Goal: Task Accomplishment & Management: Manage account settings

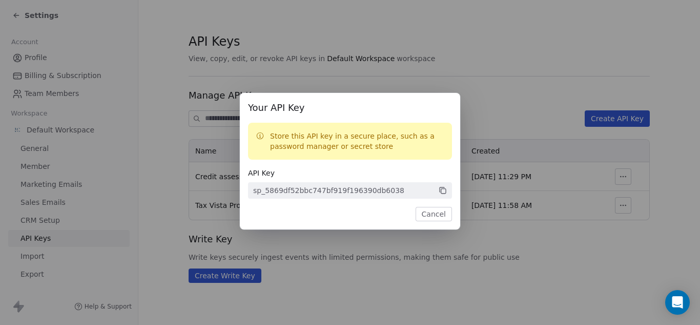
click at [443, 212] on button "Cancel" at bounding box center [434, 214] width 36 height 14
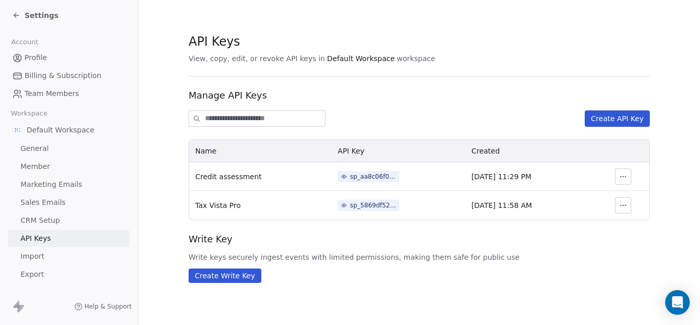
click at [49, 132] on span "Default Workspace" at bounding box center [61, 130] width 68 height 10
click at [37, 148] on span "General" at bounding box center [35, 148] width 28 height 11
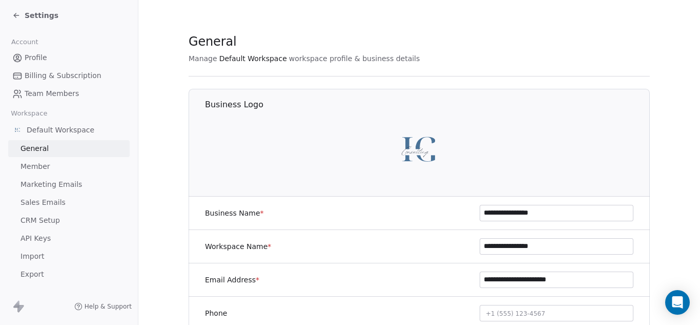
click at [53, 203] on span "Sales Emails" at bounding box center [43, 202] width 45 height 11
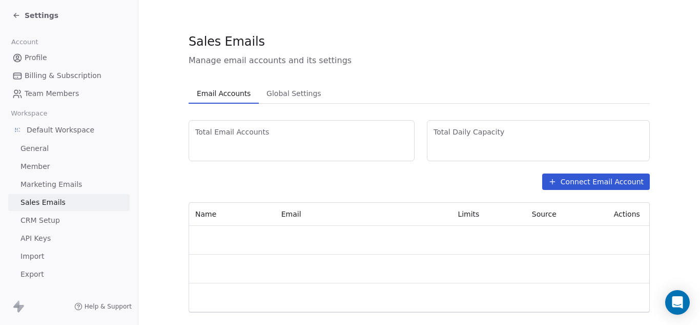
click at [50, 218] on span "CRM Setup" at bounding box center [40, 220] width 39 height 11
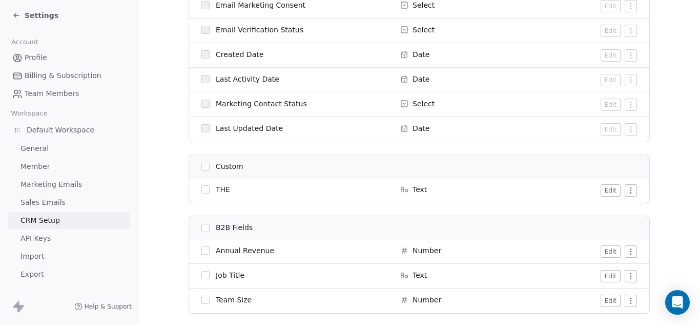
scroll to position [696, 0]
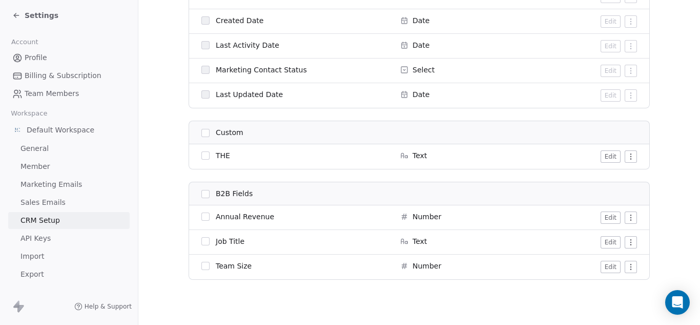
click at [29, 258] on span "Import" at bounding box center [33, 256] width 24 height 11
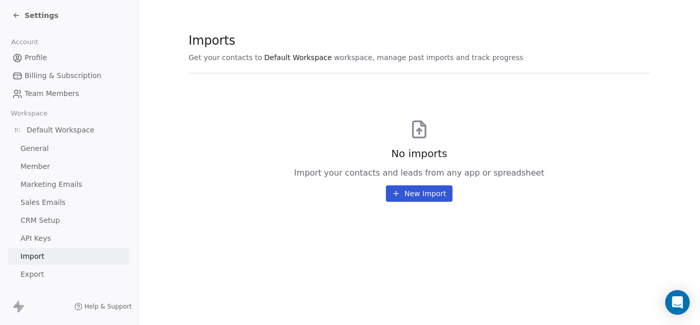
click at [52, 133] on span "Default Workspace" at bounding box center [61, 130] width 68 height 10
click at [36, 150] on span "General" at bounding box center [35, 148] width 28 height 11
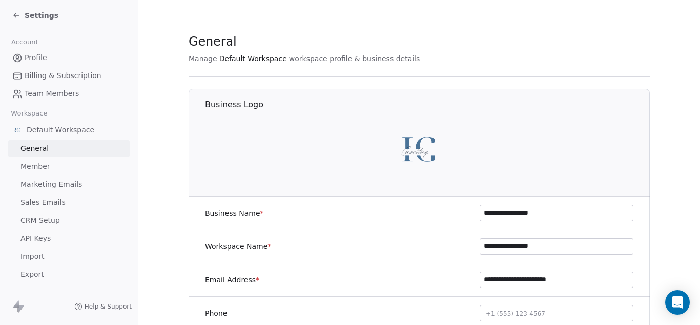
click at [35, 165] on span "Member" at bounding box center [36, 166] width 30 height 11
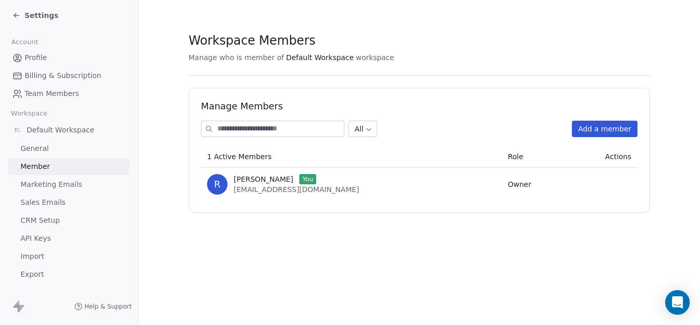
click at [41, 186] on span "Marketing Emails" at bounding box center [52, 184] width 62 height 11
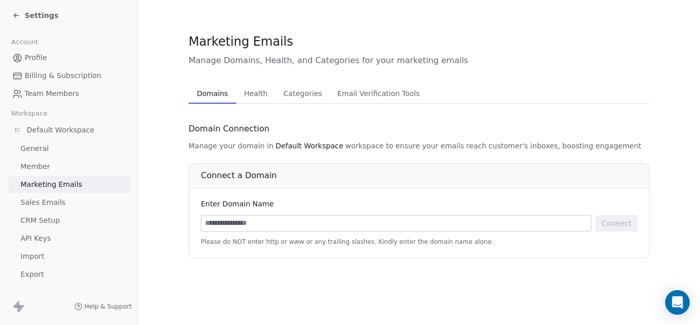
click at [40, 202] on span "Sales Emails" at bounding box center [43, 202] width 45 height 11
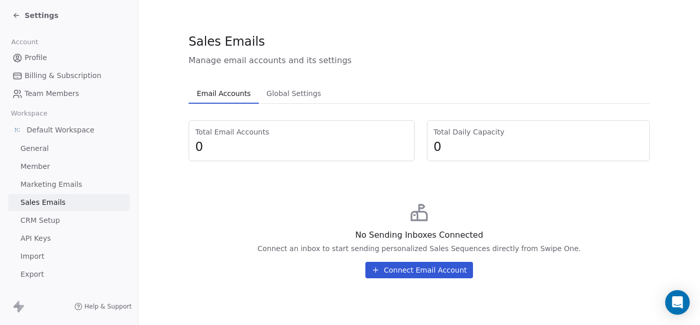
click at [44, 222] on span "CRM Setup" at bounding box center [40, 220] width 39 height 11
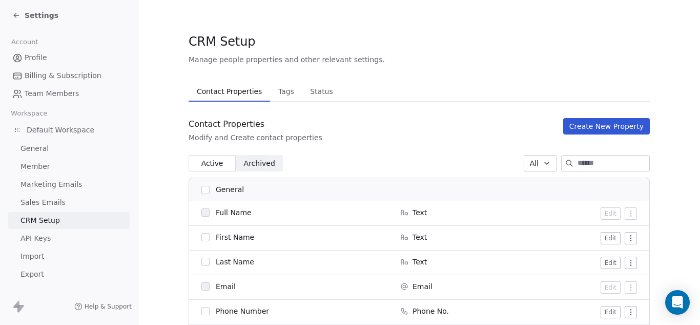
click at [36, 56] on span "Profile" at bounding box center [36, 57] width 23 height 11
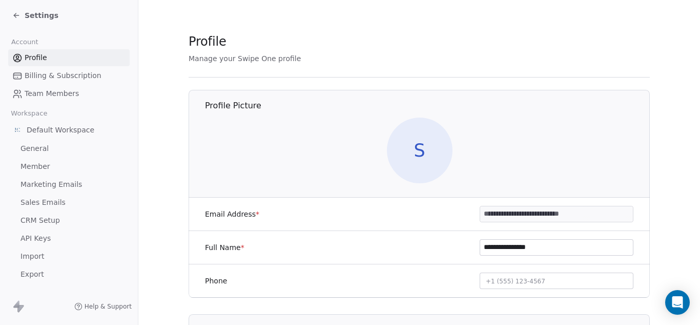
click at [17, 16] on icon at bounding box center [16, 15] width 8 height 8
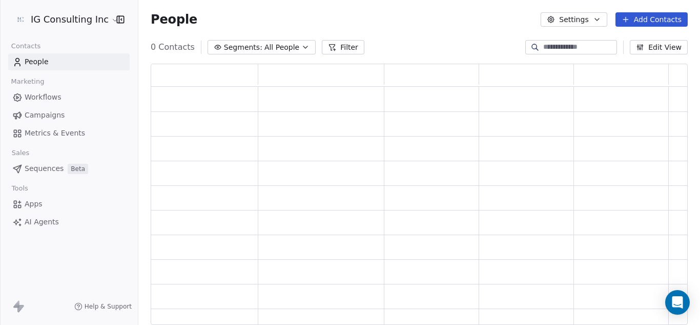
click at [1, 15] on div at bounding box center [0, 162] width 1 height 325
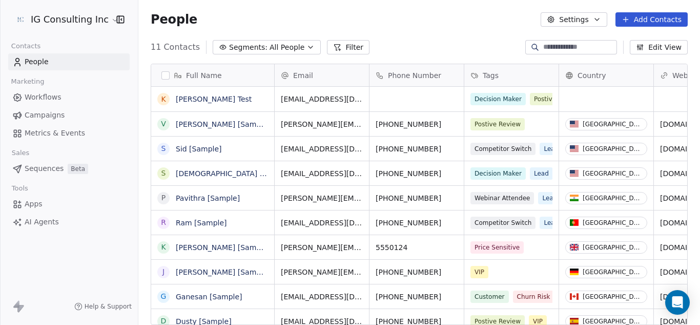
scroll to position [278, 554]
click at [646, 21] on button "Add Contacts" at bounding box center [652, 19] width 72 height 14
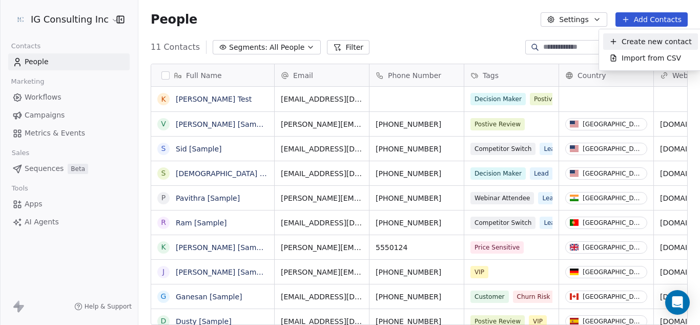
click at [637, 40] on span "Create new contact" at bounding box center [657, 41] width 70 height 11
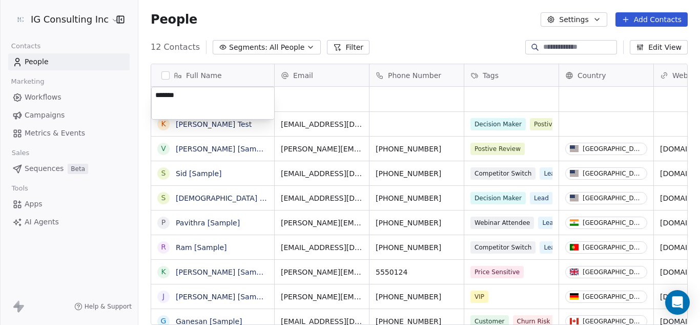
type textarea "********"
click at [416, 33] on html "IG Consulting Inc Contacts People Marketing Workflows Campaigns Metrics & Event…" at bounding box center [350, 162] width 700 height 325
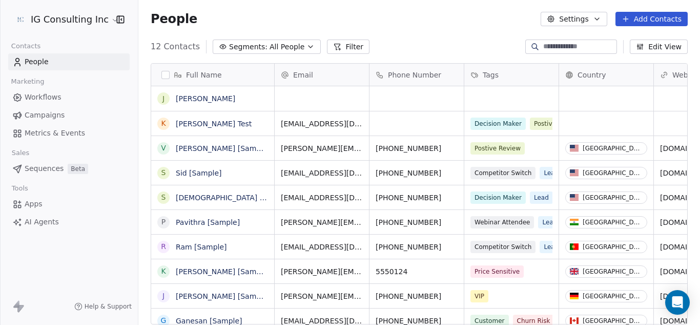
click at [560, 36] on div "People Settings Add Contacts" at bounding box center [419, 18] width 562 height 39
click at [552, 44] on input at bounding box center [580, 47] width 72 height 10
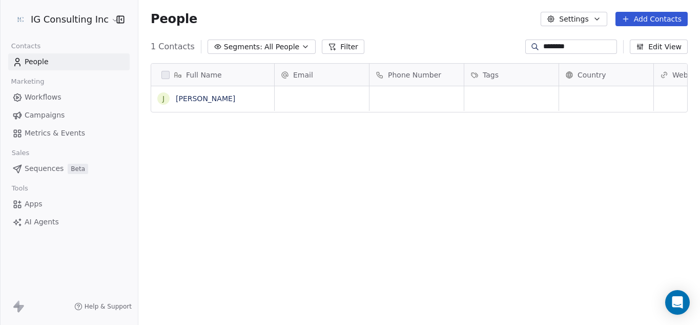
scroll to position [278, 554]
type input "********"
drag, startPoint x: 457, startPoint y: 23, endPoint x: 400, endPoint y: 29, distance: 57.3
click at [456, 23] on div "People Settings Add Contacts" at bounding box center [419, 19] width 537 height 14
